Goal: Task Accomplishment & Management: Complete application form

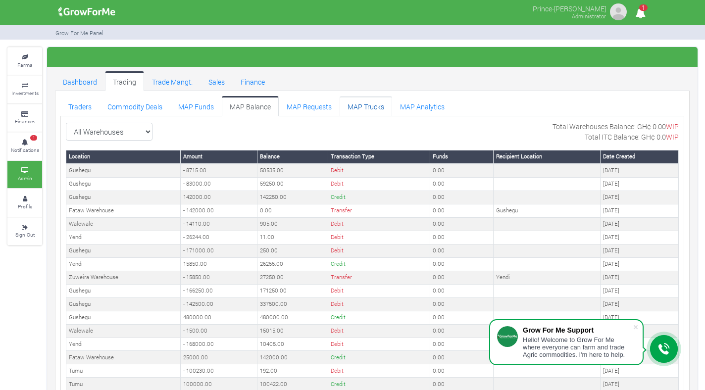
click at [363, 102] on link "MAP Trucks" at bounding box center [366, 106] width 52 height 20
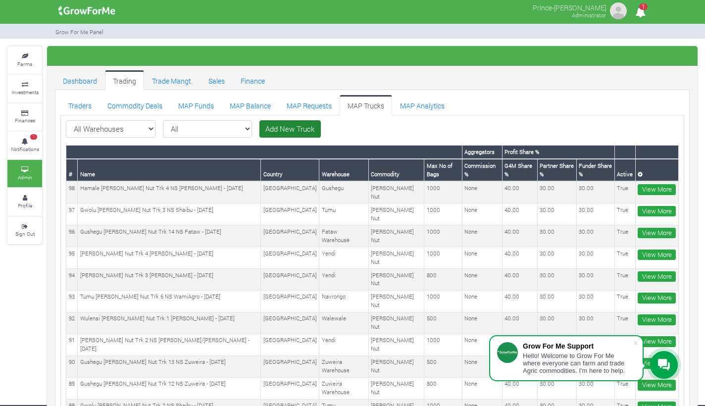
click at [259, 126] on link "Add New Truck" at bounding box center [289, 129] width 61 height 18
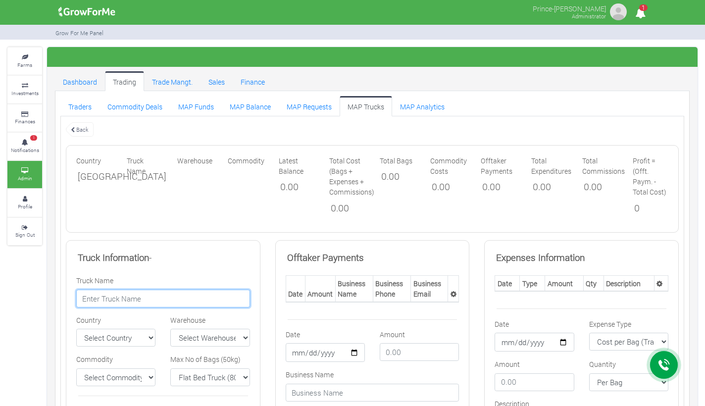
click at [218, 297] on input "text" at bounding box center [163, 299] width 174 height 18
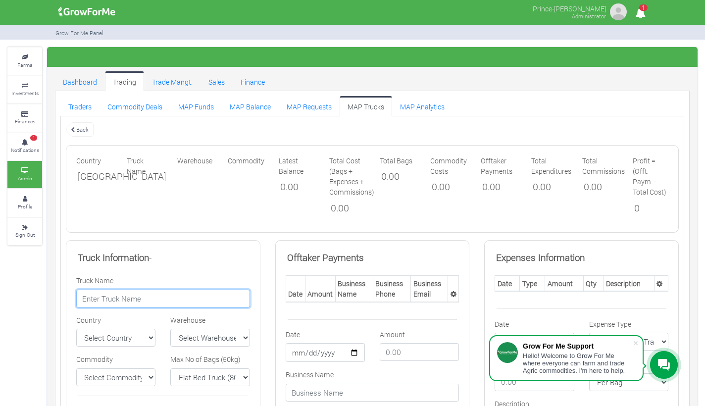
paste input "Hamale Shea Nut Trk 5 NS Roger - 19/09/2025"
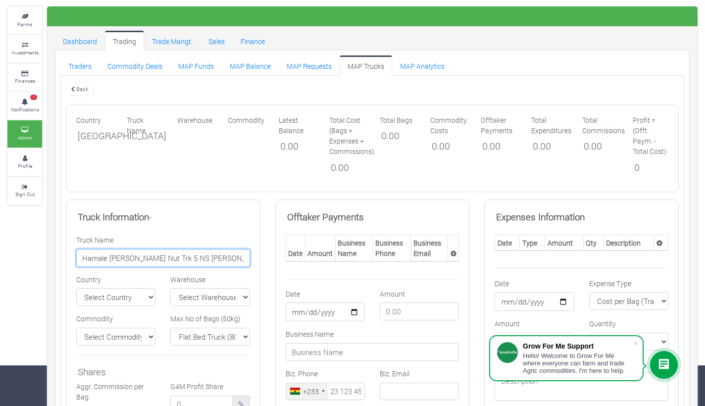
scroll to position [46, 0]
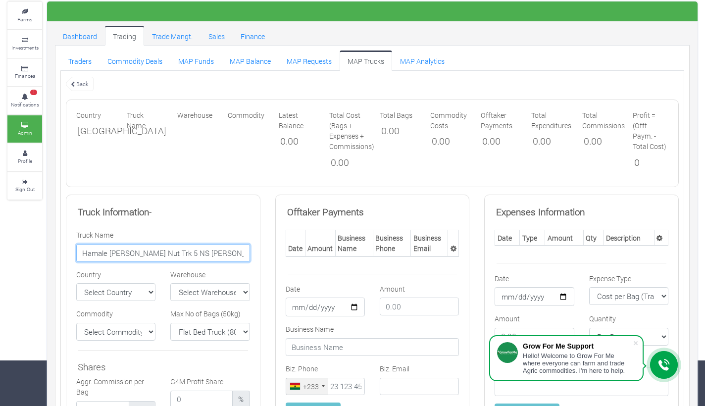
type input "Hamale Shea Nut Trk 5 NS Roger - 19/09/2025"
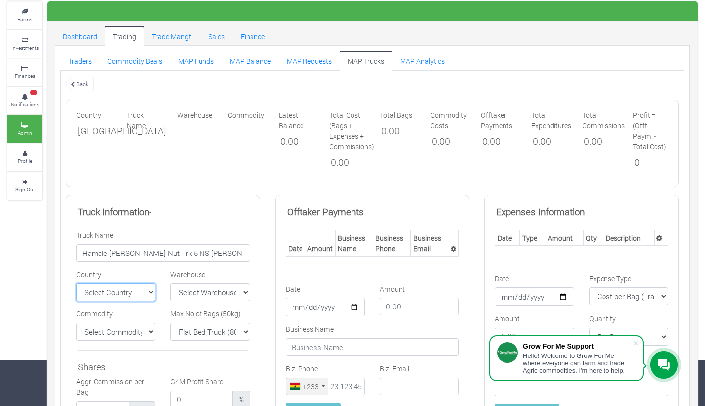
select select "Ghana"
select select "1"
select select "1000"
select select "11"
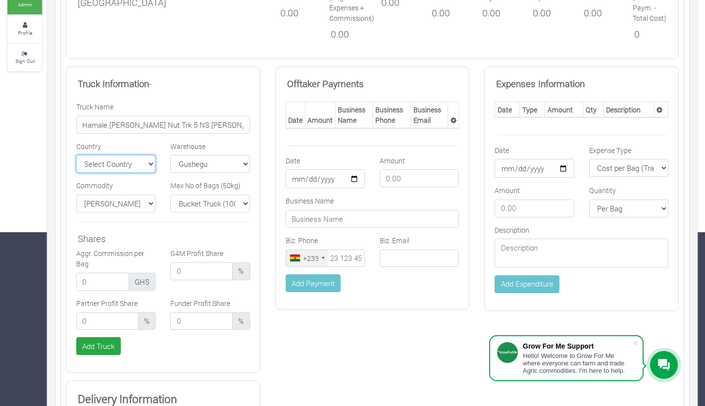
scroll to position [241, 0]
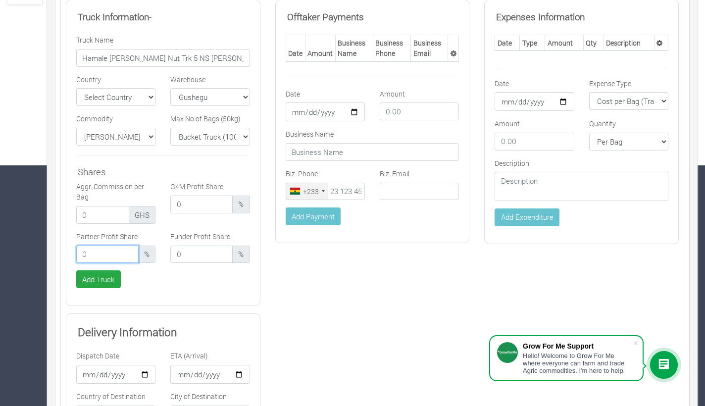
click at [95, 254] on input "number" at bounding box center [107, 255] width 62 height 18
type input "30.00"
click at [191, 257] on input "number" at bounding box center [201, 255] width 62 height 18
type input "30.00"
click at [192, 206] on input "number" at bounding box center [201, 205] width 62 height 18
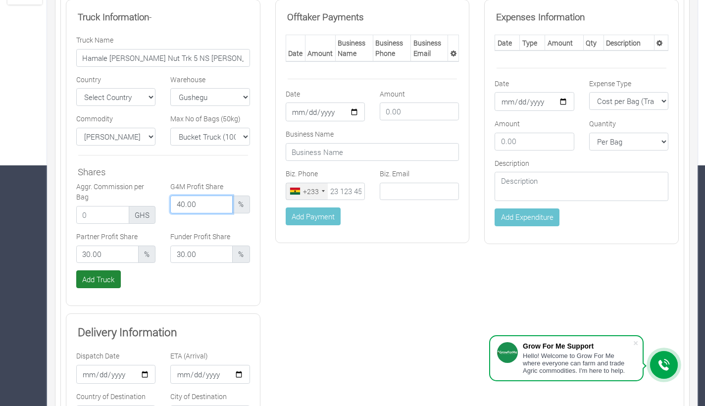
type input "40.00"
click at [105, 273] on button "Add Truck" at bounding box center [98, 279] width 45 height 18
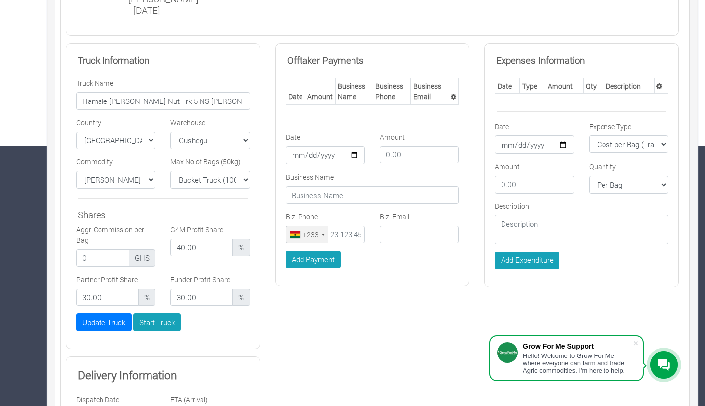
scroll to position [272, 0]
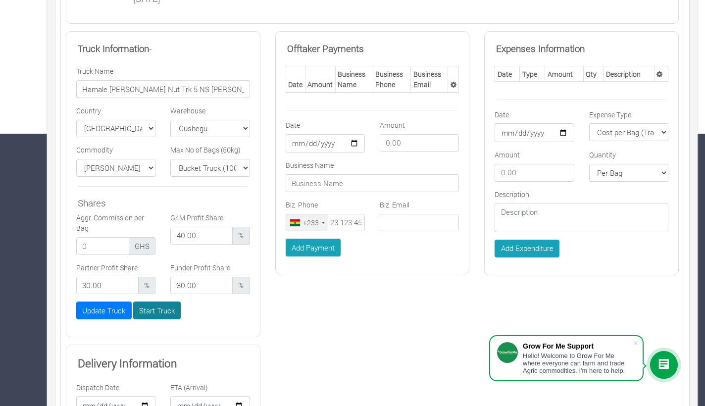
click at [152, 309] on button "Start Truck" at bounding box center [157, 311] width 48 height 18
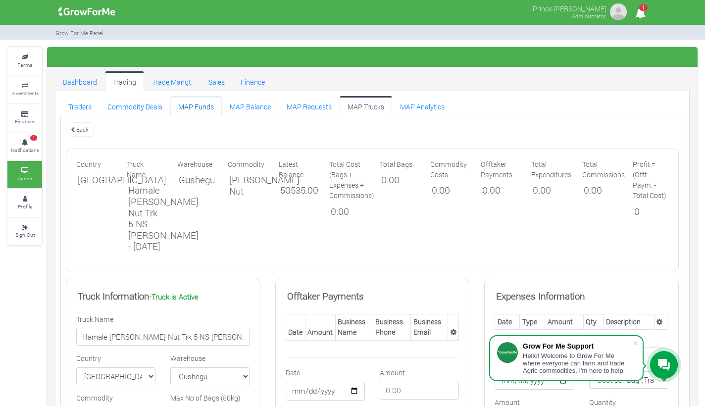
click at [194, 104] on link "MAP Funds" at bounding box center [195, 106] width 51 height 20
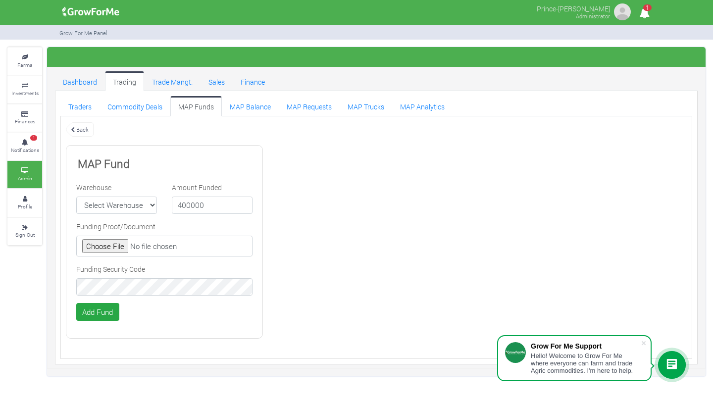
type input "400000"
select select "1"
click at [116, 248] on input "file" at bounding box center [164, 246] width 176 height 21
type input "C:\fakepath\GHc 400,000.00.jpg"
click at [108, 310] on button "Add Fund" at bounding box center [97, 312] width 43 height 18
